Goal: Information Seeking & Learning: Check status

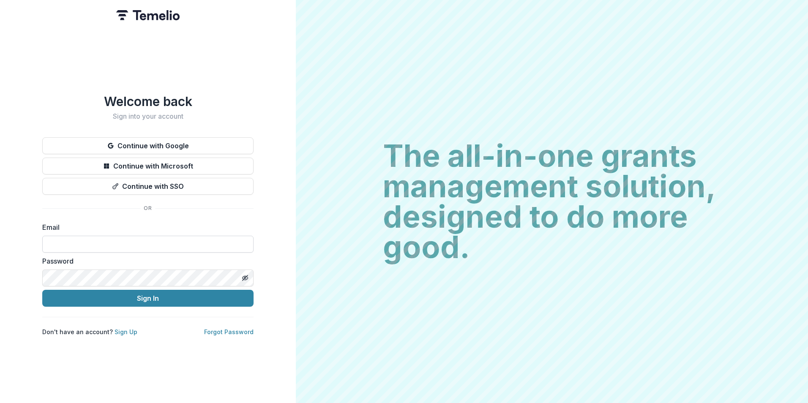
click at [167, 241] on input at bounding box center [147, 244] width 211 height 17
type input "**********"
click at [42, 290] on button "Sign In" at bounding box center [147, 298] width 211 height 17
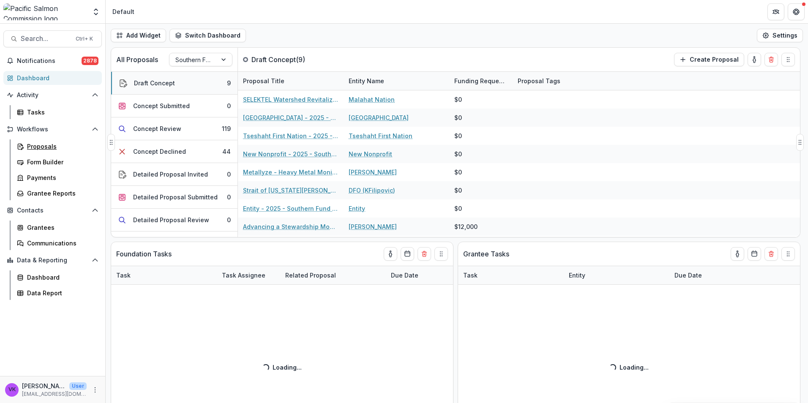
click at [36, 145] on div "Proposals" at bounding box center [61, 146] width 68 height 9
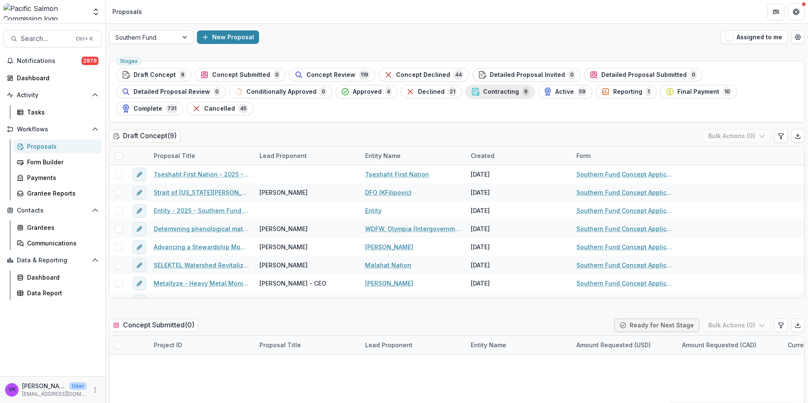
drag, startPoint x: 377, startPoint y: 93, endPoint x: 465, endPoint y: 122, distance: 92.0
click at [483, 92] on span "Contracting" at bounding box center [501, 91] width 36 height 7
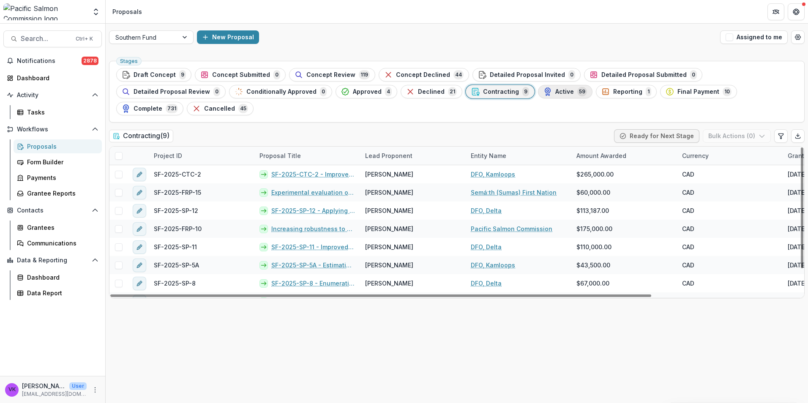
click at [555, 90] on span "Active" at bounding box center [564, 91] width 19 height 7
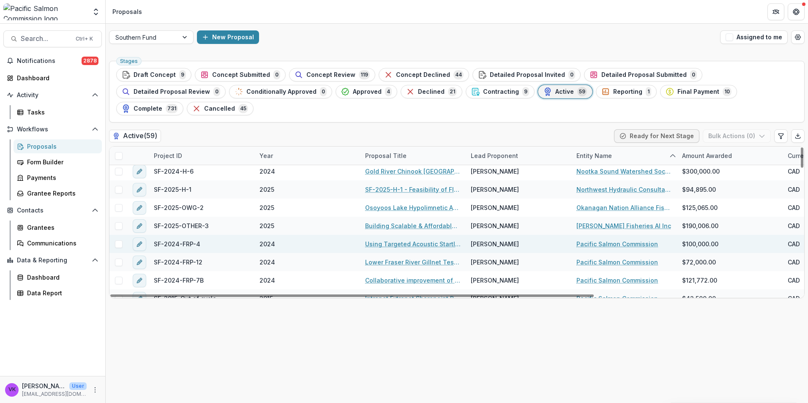
scroll to position [602, 0]
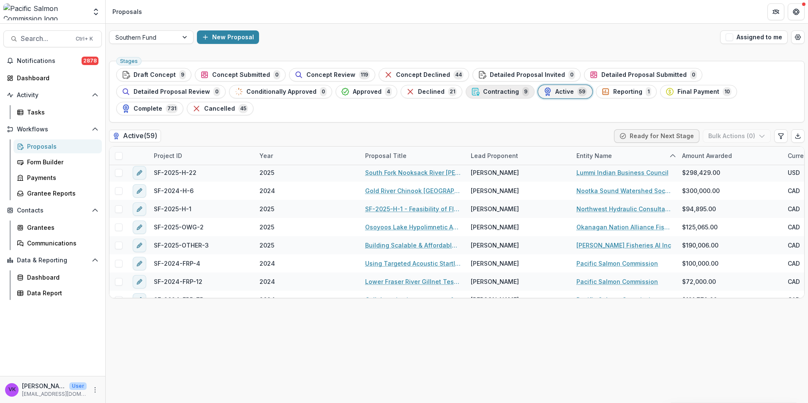
click at [483, 88] on span "Contracting" at bounding box center [501, 91] width 36 height 7
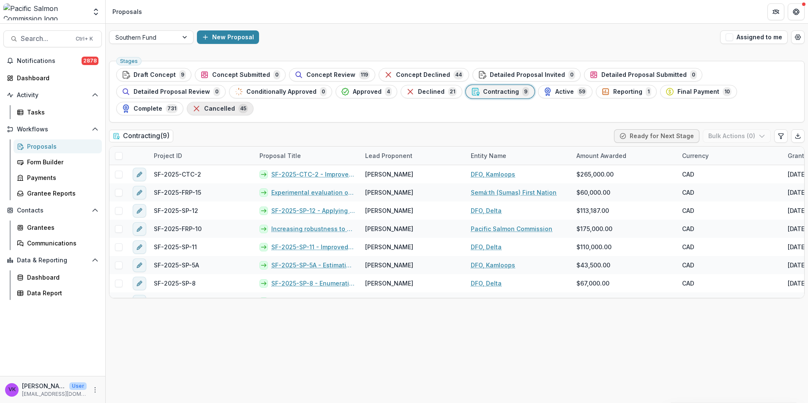
click at [248, 104] on div "Cancelled 45" at bounding box center [220, 108] width 56 height 9
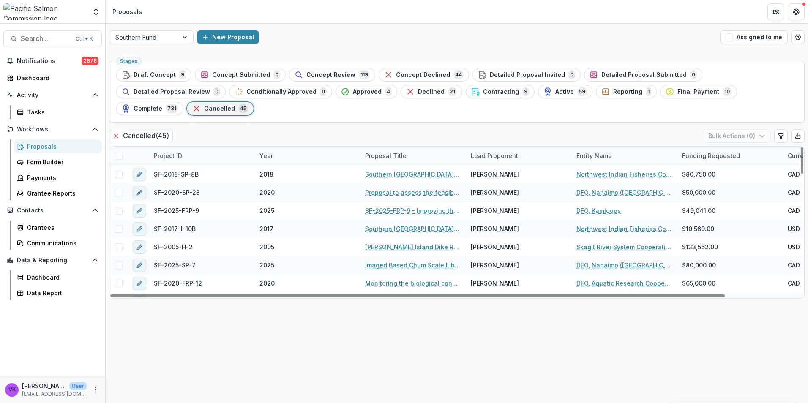
click at [198, 147] on div "Project ID" at bounding box center [202, 156] width 106 height 18
click at [201, 158] on input at bounding box center [200, 158] width 101 height 14
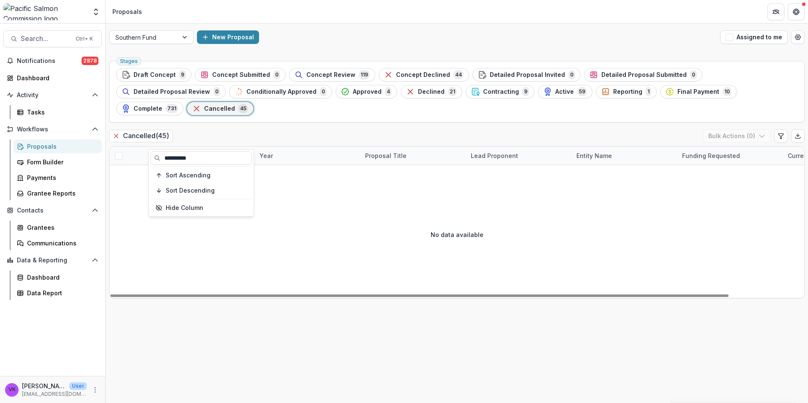
type input "**********"
click at [352, 246] on div "No data available" at bounding box center [456, 234] width 695 height 127
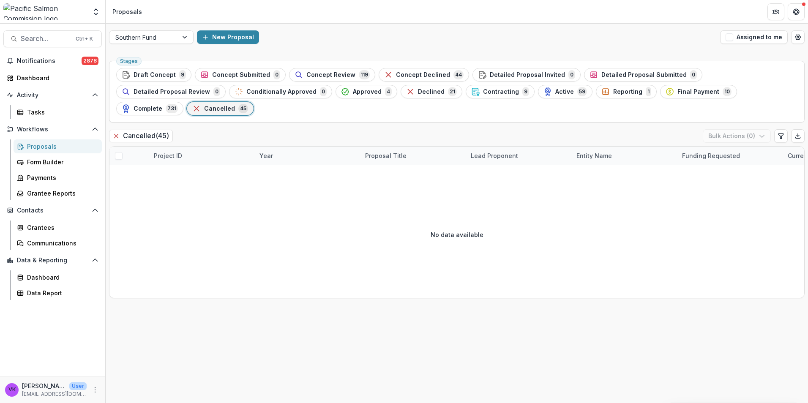
click at [555, 94] on span "Active" at bounding box center [564, 91] width 19 height 7
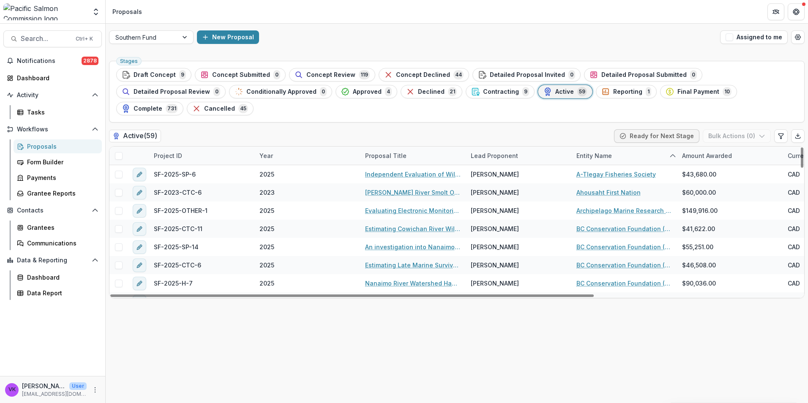
click at [188, 147] on div "Project ID" at bounding box center [202, 156] width 106 height 18
click at [202, 163] on input at bounding box center [200, 158] width 101 height 14
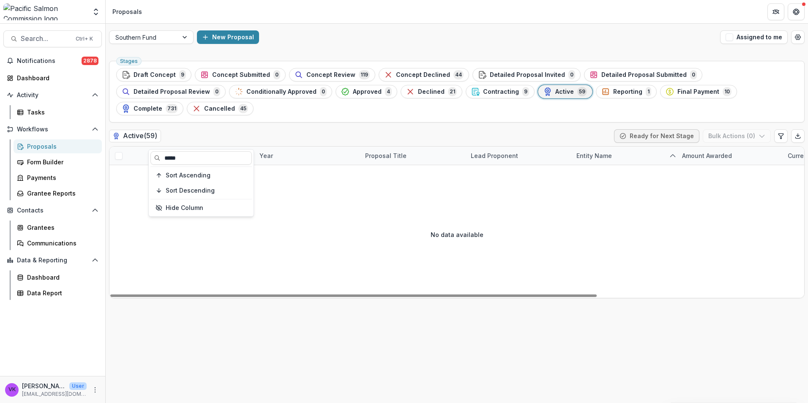
type input "*****"
drag, startPoint x: 356, startPoint y: 219, endPoint x: 366, endPoint y: 221, distance: 10.6
click at [357, 219] on div "No data available" at bounding box center [456, 234] width 695 height 127
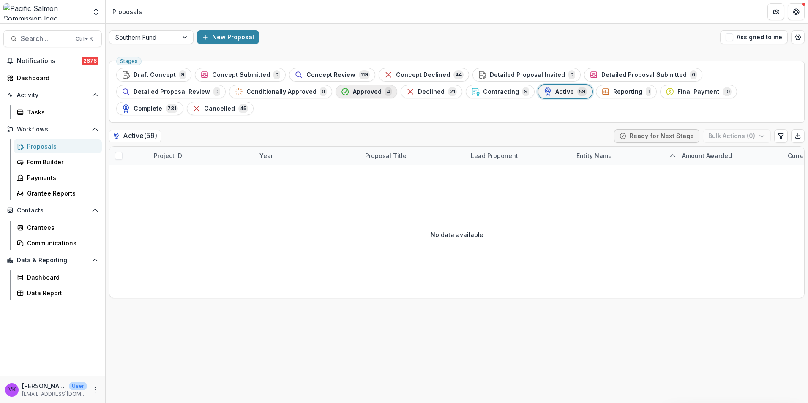
click at [353, 89] on span "Approved" at bounding box center [367, 91] width 29 height 7
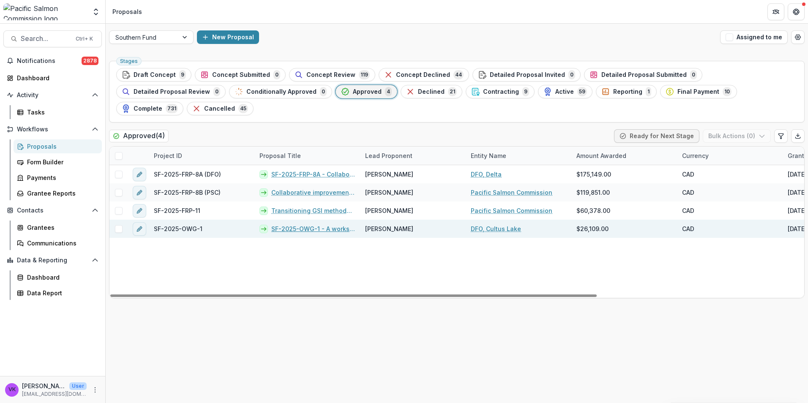
drag, startPoint x: 315, startPoint y: 209, endPoint x: 383, endPoint y: 219, distance: 69.2
click at [315, 224] on link "SF-2025-OWG-1 - A workshop to identify science needs in advance of possible rem…" at bounding box center [313, 228] width 84 height 9
